Goal: Use online tool/utility: Utilize a website feature to perform a specific function

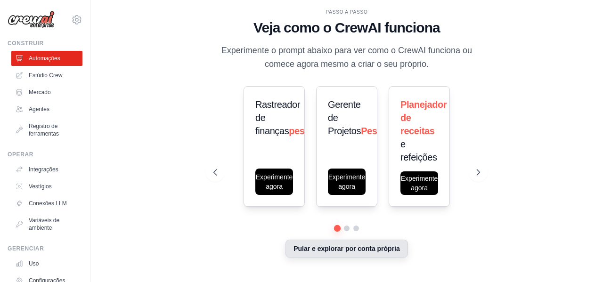
click at [340, 254] on button "Pular e explorar por conta própria" at bounding box center [346, 249] width 122 height 18
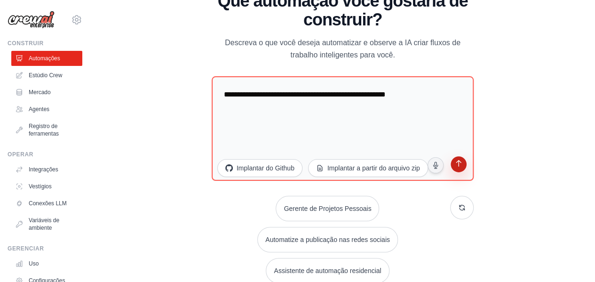
click at [460, 165] on icon "submit" at bounding box center [459, 164] width 9 height 9
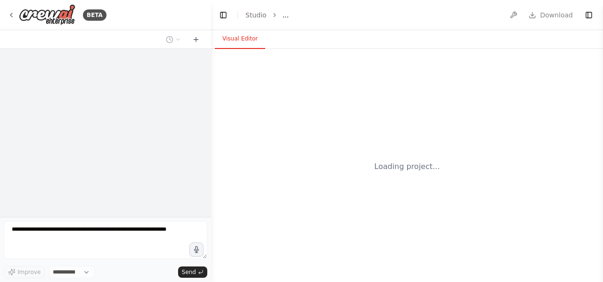
select select "****"
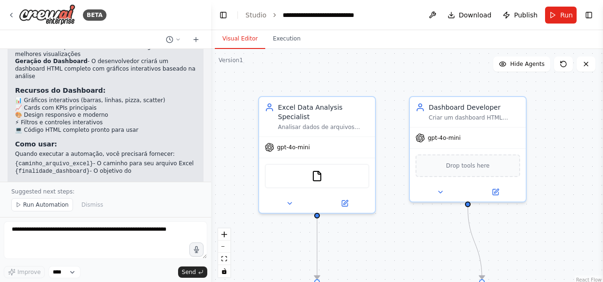
scroll to position [881, 0]
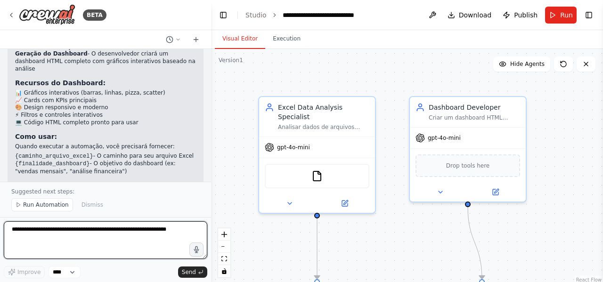
click at [95, 233] on textarea at bounding box center [105, 240] width 203 height 38
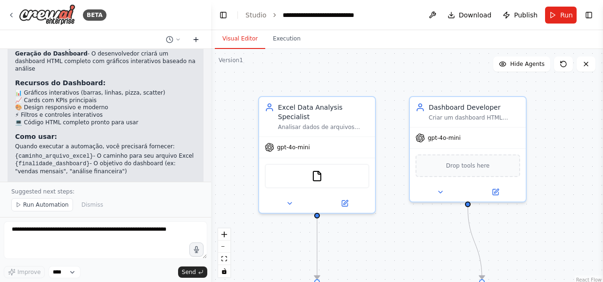
click at [195, 40] on icon at bounding box center [195, 40] width 4 height 0
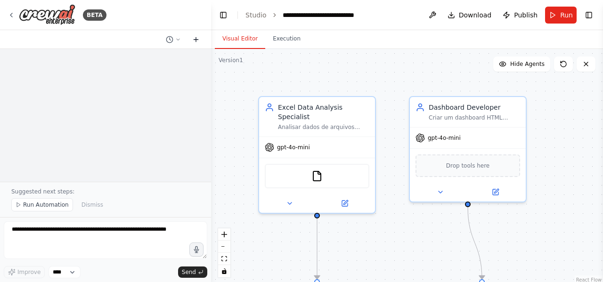
scroll to position [0, 0]
click at [195, 40] on icon at bounding box center [195, 40] width 4 height 0
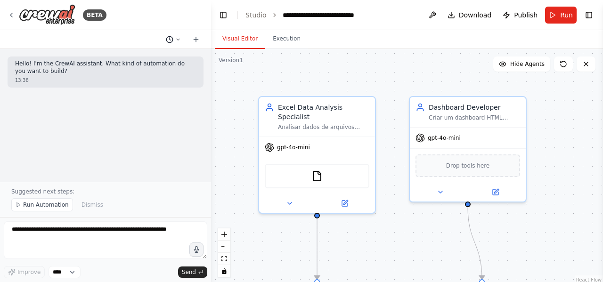
click at [172, 39] on icon at bounding box center [170, 40] width 8 height 8
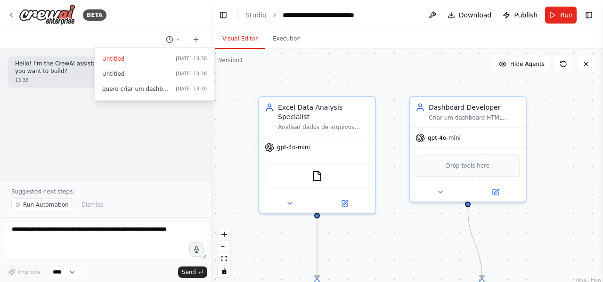
click at [176, 39] on div at bounding box center [105, 141] width 211 height 282
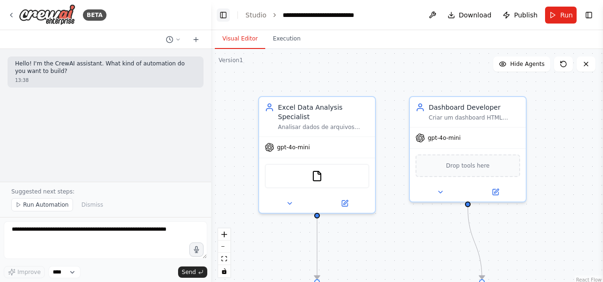
click at [222, 15] on button "Toggle Left Sidebar" at bounding box center [223, 14] width 13 height 13
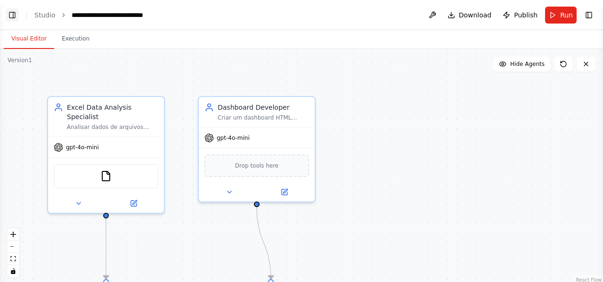
click at [16, 16] on button "Toggle Left Sidebar" at bounding box center [12, 14] width 13 height 13
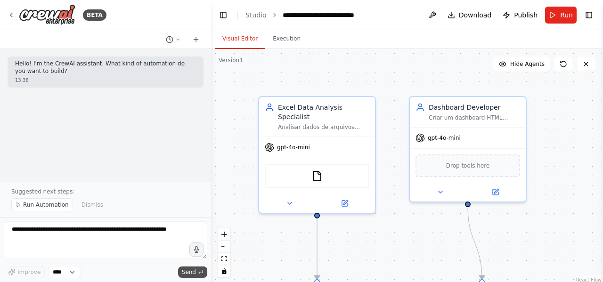
click at [196, 273] on button "Send" at bounding box center [192, 271] width 29 height 11
click at [71, 268] on select "****" at bounding box center [64, 272] width 32 height 12
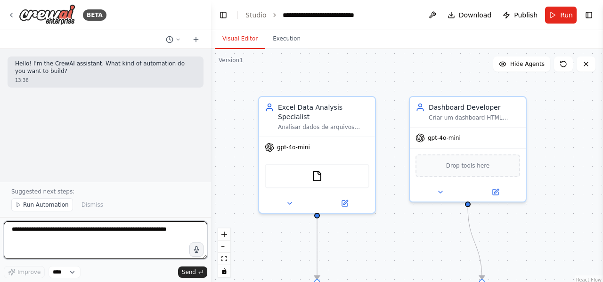
click at [107, 244] on textarea at bounding box center [105, 240] width 203 height 38
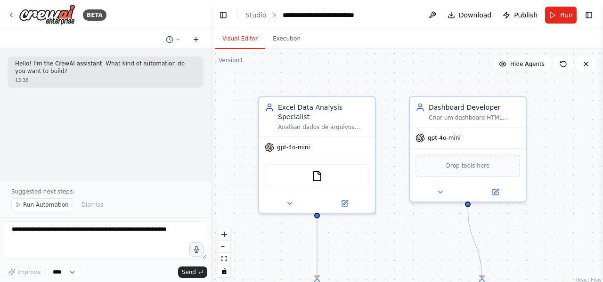
click at [198, 38] on icon at bounding box center [196, 40] width 8 height 8
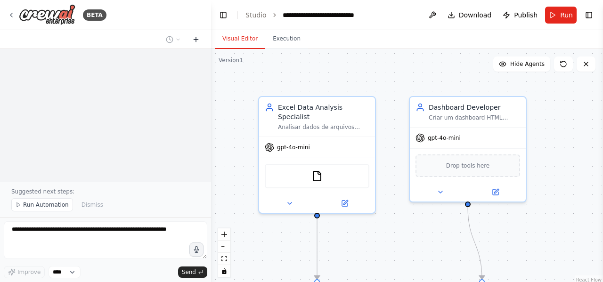
click at [198, 38] on icon at bounding box center [196, 40] width 8 height 8
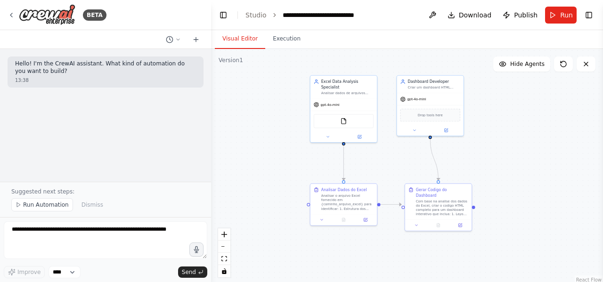
drag, startPoint x: 361, startPoint y: 248, endPoint x: 368, endPoint y: 162, distance: 85.5
click at [368, 162] on div ".deletable-edge-delete-btn { width: 20px; height: 20px; border: 0px solid #ffff…" at bounding box center [407, 166] width 392 height 235
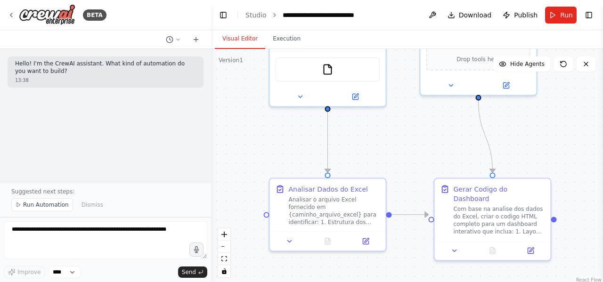
drag, startPoint x: 378, startPoint y: 195, endPoint x: 381, endPoint y: 173, distance: 21.8
click at [381, 173] on div ".deletable-edge-delete-btn { width: 20px; height: 20px; border: 0px solid #ffff…" at bounding box center [407, 166] width 392 height 235
click at [367, 240] on icon at bounding box center [365, 240] width 6 height 6
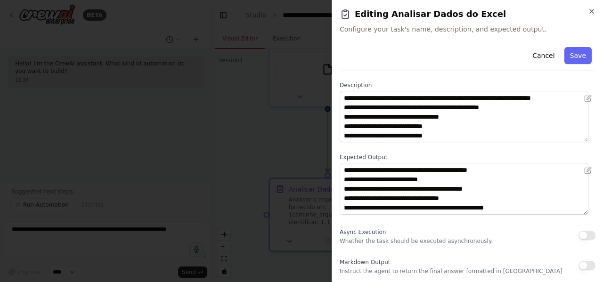
scroll to position [19, 0]
click at [573, 53] on button "Save" at bounding box center [577, 55] width 27 height 17
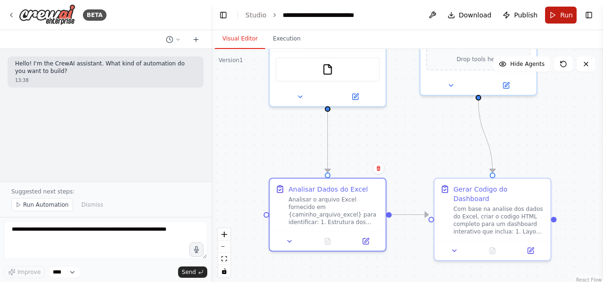
click at [562, 14] on span "Run" at bounding box center [566, 14] width 13 height 9
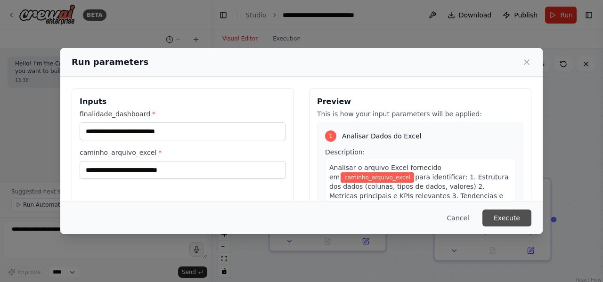
scroll to position [94, 0]
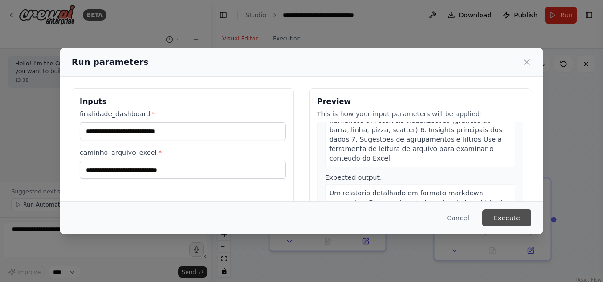
click at [504, 220] on button "Execute" at bounding box center [506, 217] width 49 height 17
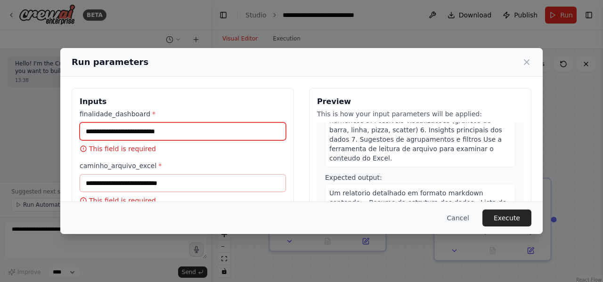
click at [143, 131] on input "finalidade_dashboard *" at bounding box center [183, 131] width 206 height 18
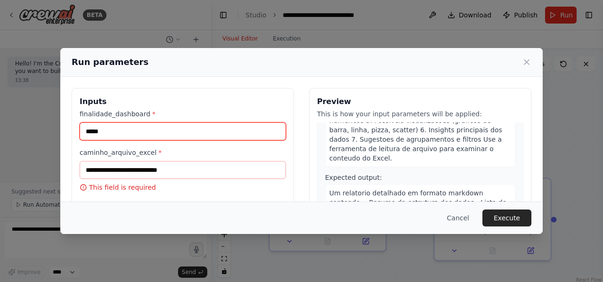
type input "*****"
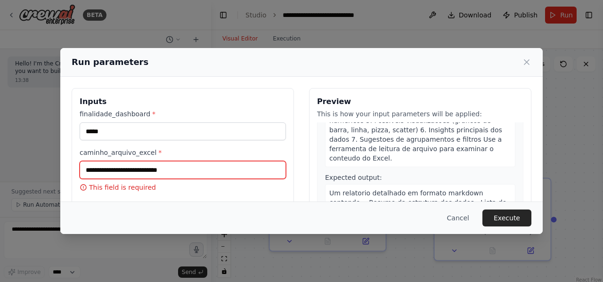
click at [130, 174] on input "caminho_arquivo_excel *" at bounding box center [183, 170] width 206 height 18
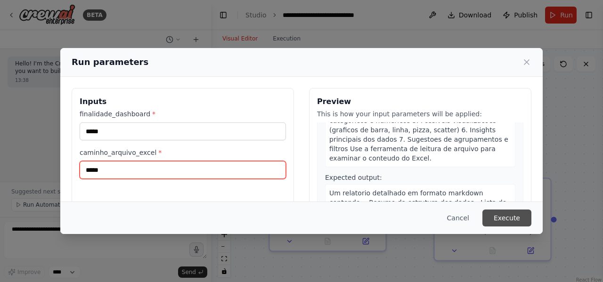
type input "*****"
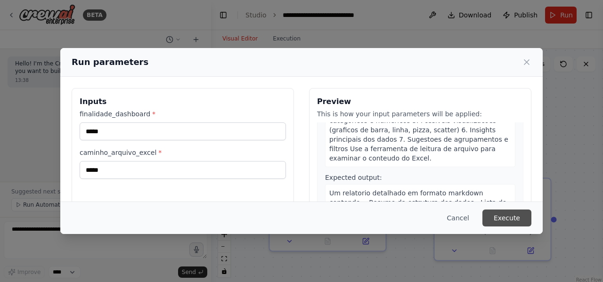
click at [516, 219] on button "Execute" at bounding box center [506, 217] width 49 height 17
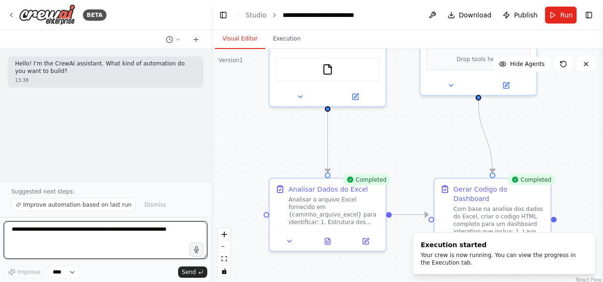
click at [102, 241] on textarea at bounding box center [105, 240] width 203 height 38
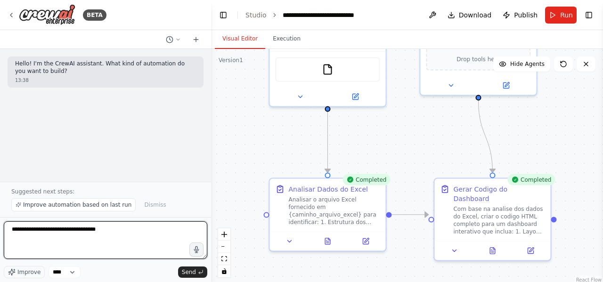
type textarea "**********"
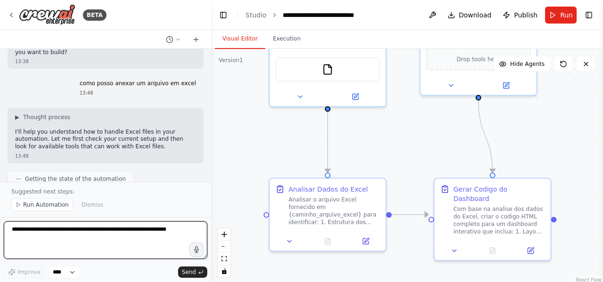
scroll to position [492, 0]
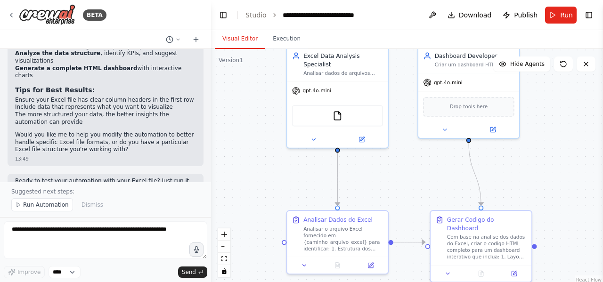
drag, startPoint x: 415, startPoint y: 142, endPoint x: 414, endPoint y: 170, distance: 27.8
click at [414, 170] on div ".deletable-edge-delete-btn { width: 20px; height: 20px; border: 0px solid #ffff…" at bounding box center [407, 166] width 392 height 235
click at [463, 15] on button "Download" at bounding box center [469, 15] width 52 height 17
